Goal: Check status: Check status

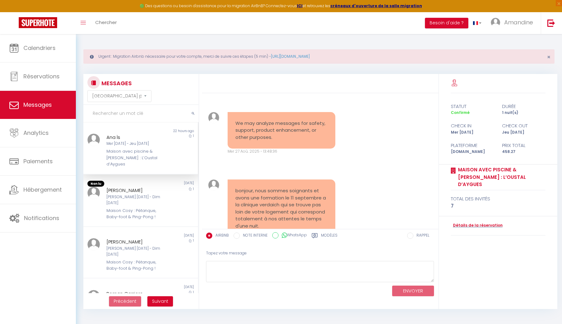
select select "message"
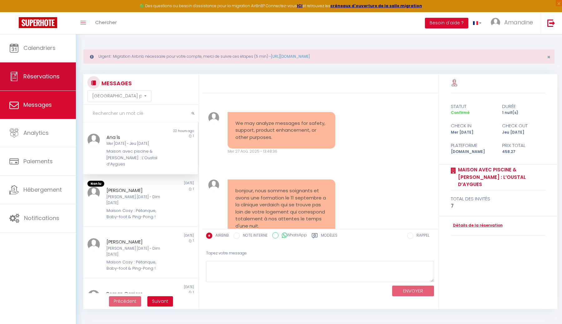
scroll to position [2325, 0]
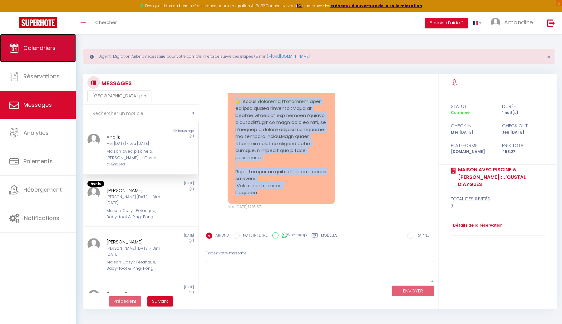
click at [38, 43] on link "Calendriers" at bounding box center [38, 48] width 76 height 28
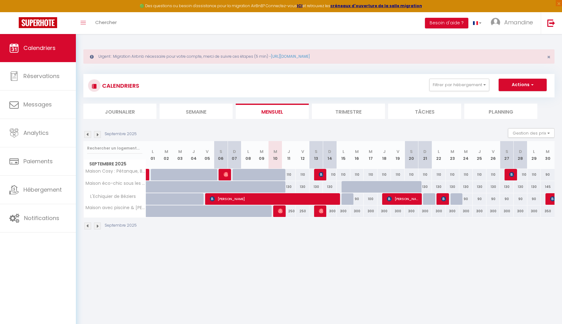
click at [88, 135] on img at bounding box center [87, 134] width 7 height 7
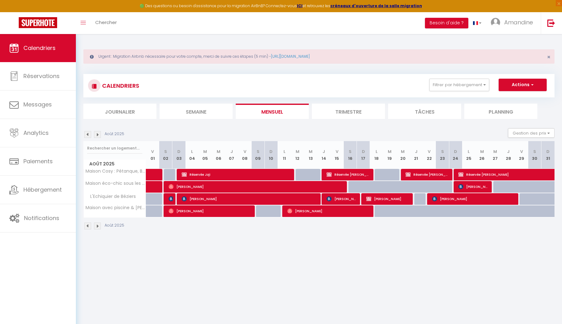
click at [88, 135] on img at bounding box center [87, 134] width 7 height 7
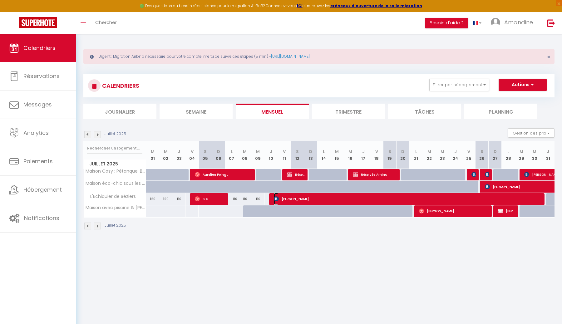
click at [302, 201] on span "[PERSON_NAME]" at bounding box center [407, 199] width 267 height 12
select select "OK"
select select "0"
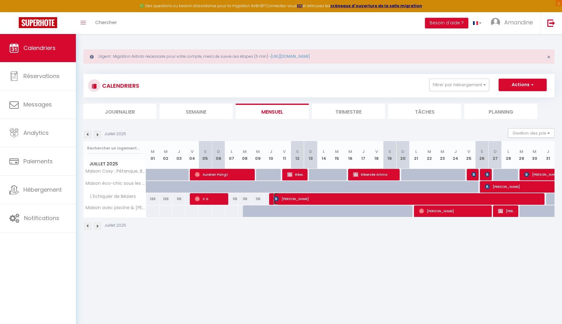
select select "1"
select select
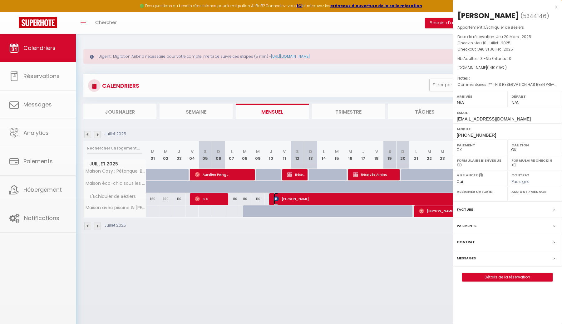
select select "13966"
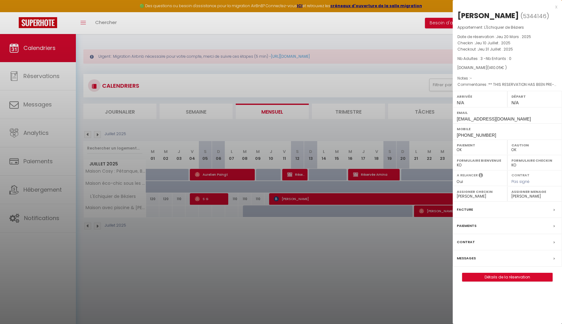
click at [335, 40] on div at bounding box center [281, 162] width 562 height 324
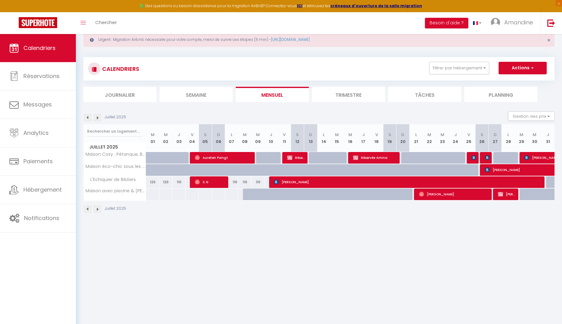
scroll to position [18, 0]
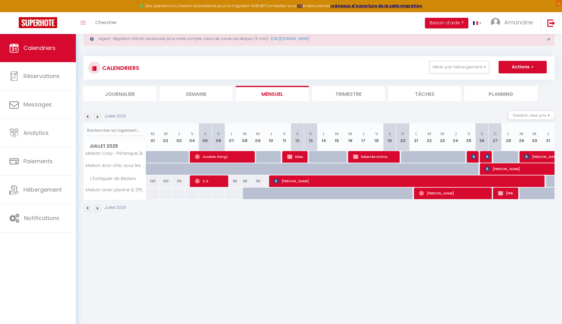
click at [97, 117] on img at bounding box center [97, 116] width 7 height 7
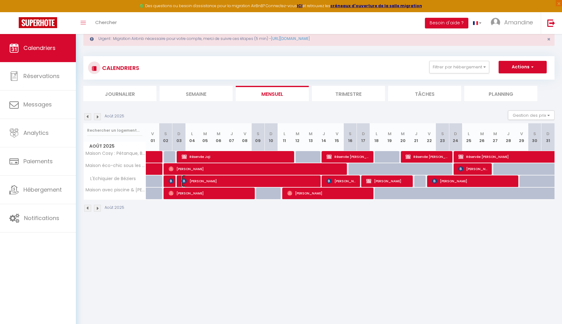
click at [189, 186] on span "[PERSON_NAME]" at bounding box center [250, 181] width 136 height 12
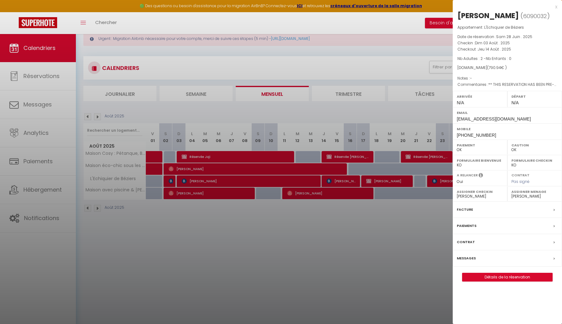
click at [335, 180] on div at bounding box center [281, 162] width 562 height 324
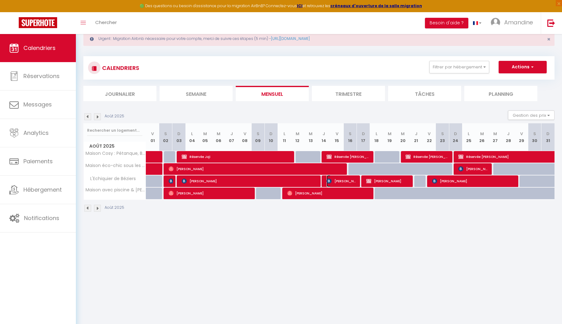
click at [335, 180] on span "[PERSON_NAME]" at bounding box center [342, 181] width 31 height 12
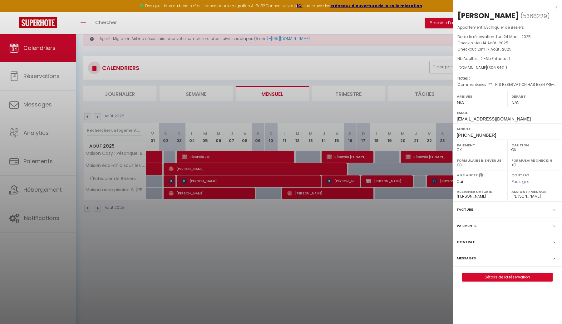
click at [349, 189] on div at bounding box center [281, 162] width 562 height 324
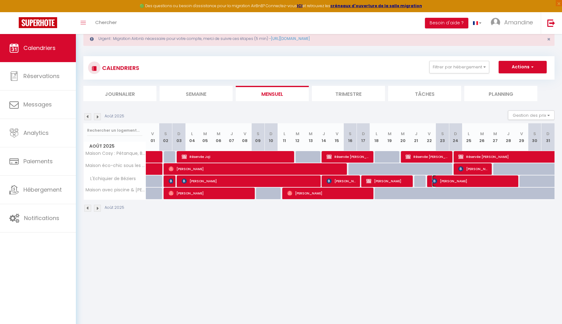
click at [451, 181] on span "[PERSON_NAME]" at bounding box center [473, 181] width 83 height 12
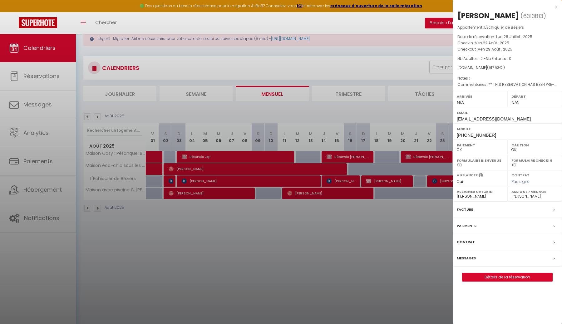
click at [221, 266] on div at bounding box center [281, 162] width 562 height 324
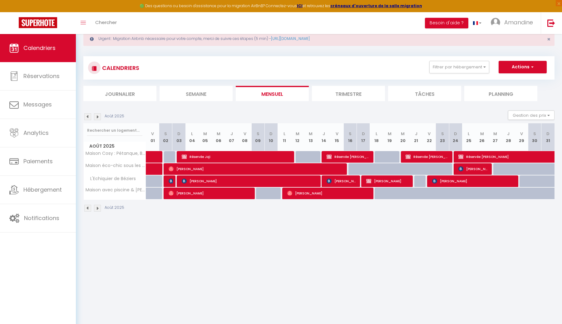
click at [97, 120] on img at bounding box center [97, 116] width 7 height 7
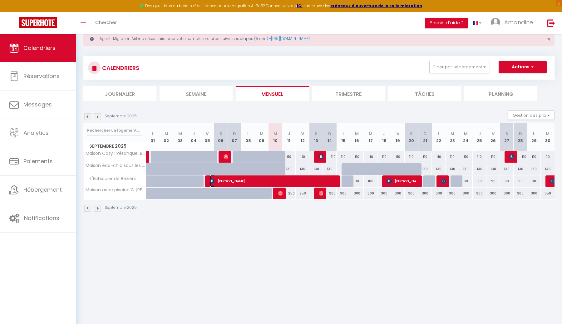
click at [211, 181] on img at bounding box center [212, 181] width 5 height 5
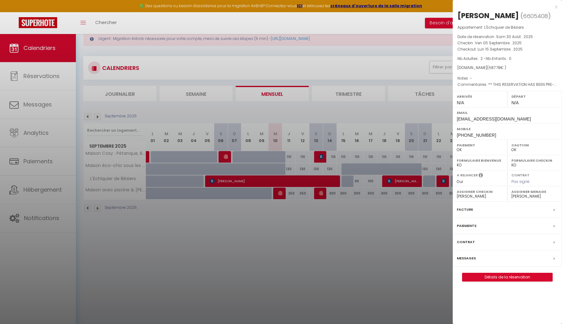
click at [308, 229] on div at bounding box center [281, 162] width 562 height 324
